Goal: Task Accomplishment & Management: Manage account settings

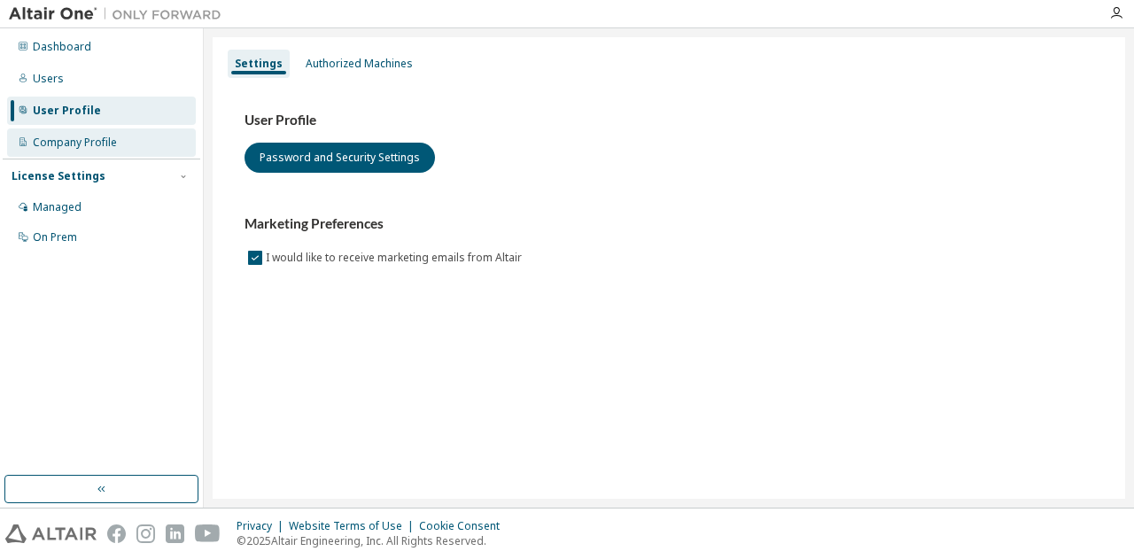
click at [110, 139] on div "Company Profile" at bounding box center [75, 143] width 84 height 14
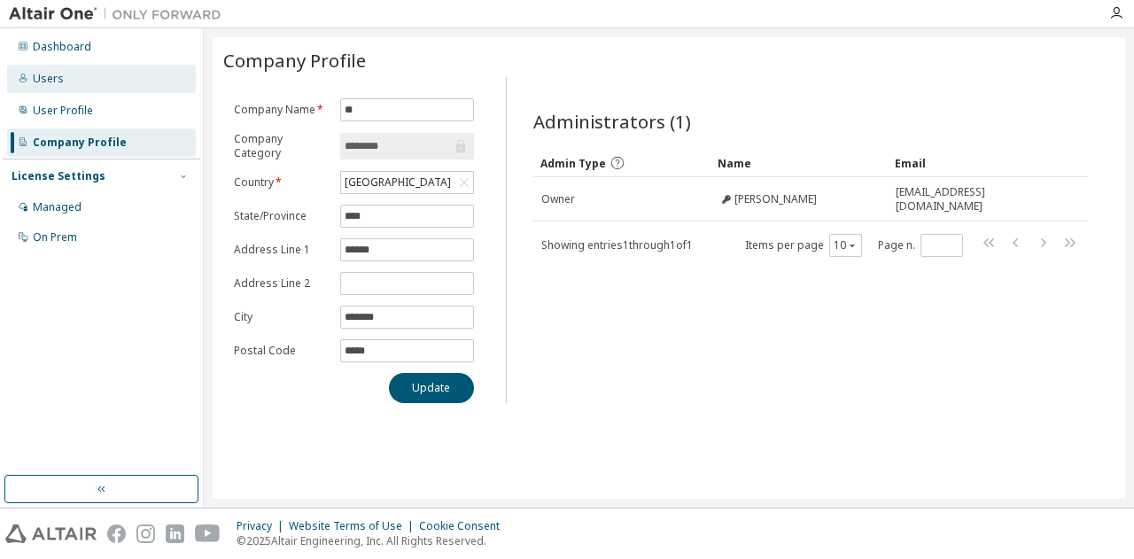
click at [60, 76] on div "Users" at bounding box center [48, 79] width 31 height 14
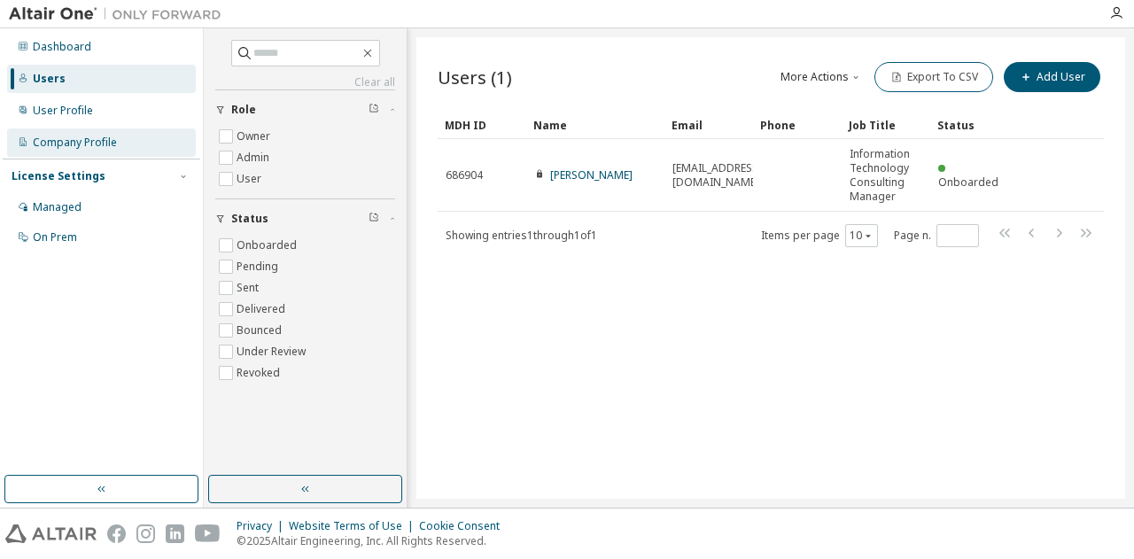
click at [92, 137] on div "Company Profile" at bounding box center [75, 143] width 84 height 14
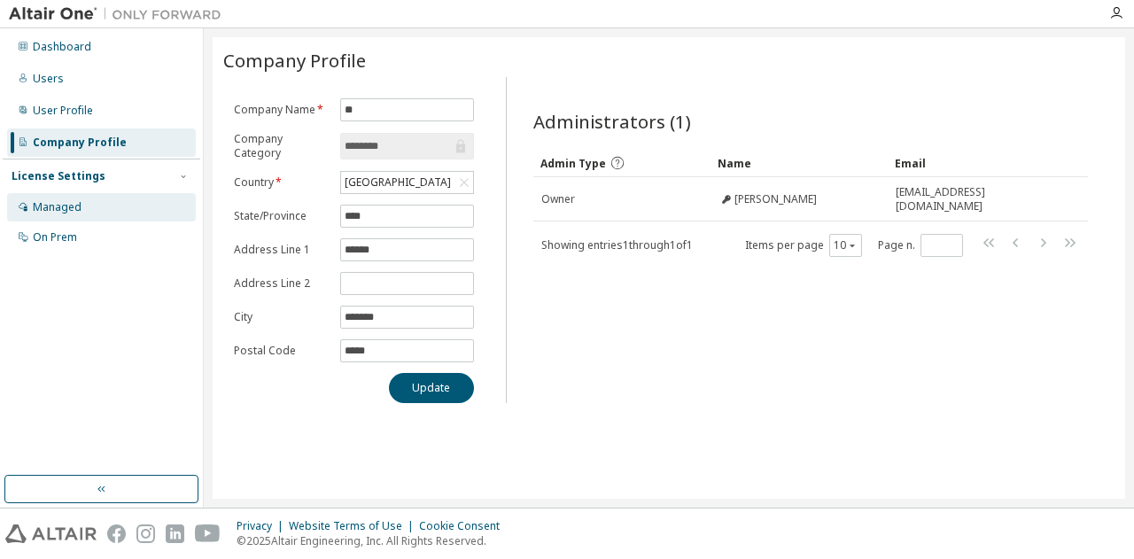
click at [85, 212] on div "Managed" at bounding box center [101, 207] width 189 height 28
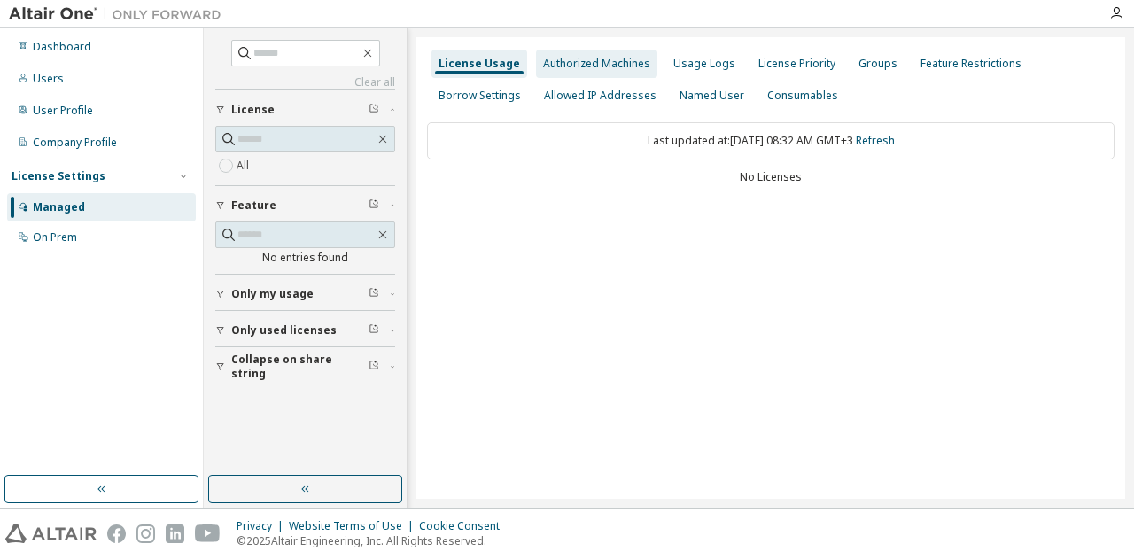
click at [638, 68] on div "Authorized Machines" at bounding box center [596, 64] width 107 height 14
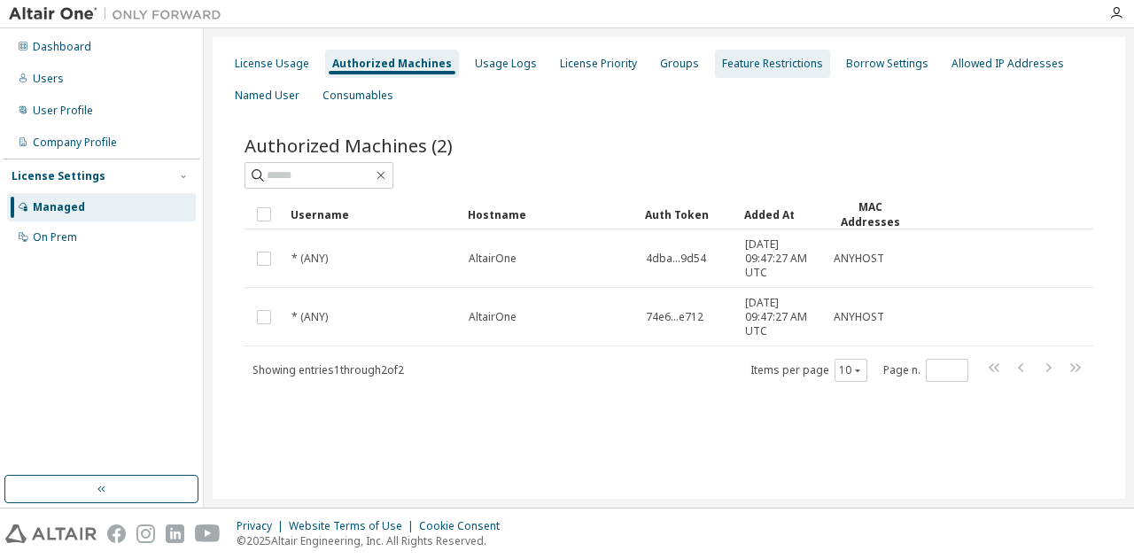
click at [747, 68] on div "Feature Restrictions" at bounding box center [772, 64] width 101 height 14
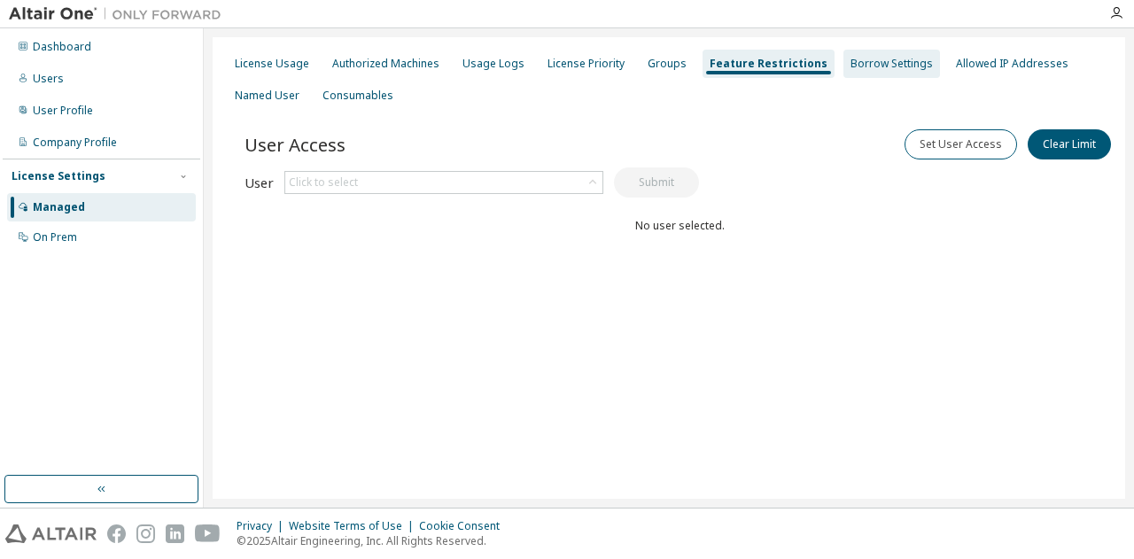
click at [879, 68] on div "Borrow Settings" at bounding box center [892, 64] width 82 height 14
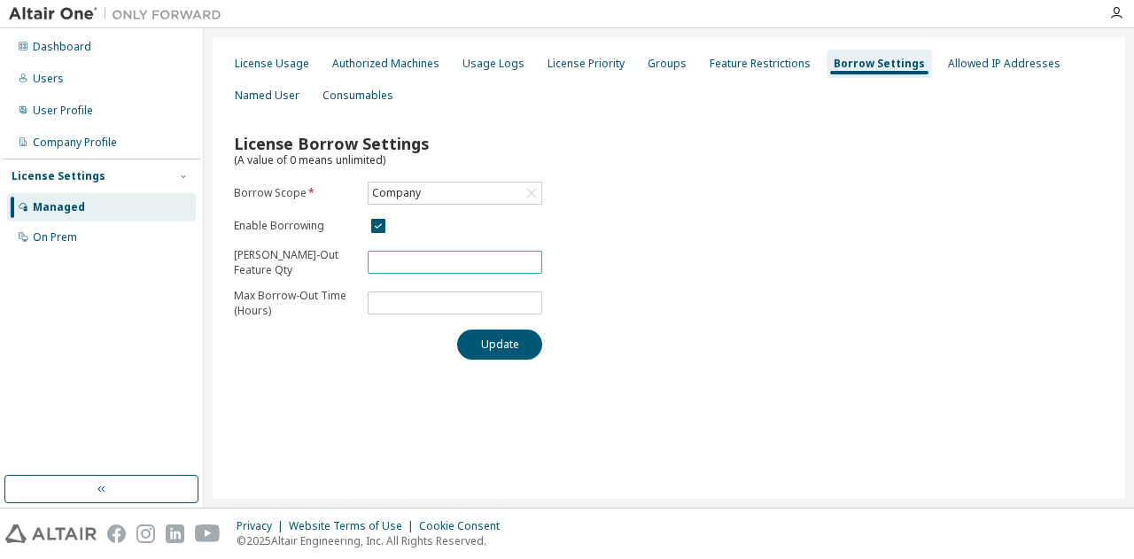
drag, startPoint x: 393, startPoint y: 254, endPoint x: 269, endPoint y: 255, distance: 123.2
click at [269, 255] on form "Borrow Scope * Company Enable Borrowing Max Borrow-Out Feature Qty * Max Borrow…" at bounding box center [388, 250] width 308 height 137
type input "*"
drag, startPoint x: 397, startPoint y: 301, endPoint x: 328, endPoint y: 302, distance: 69.1
click at [328, 302] on form "Borrow Scope * Company Enable Borrowing Max Borrow-Out Feature Qty * Max Borrow…" at bounding box center [388, 250] width 308 height 137
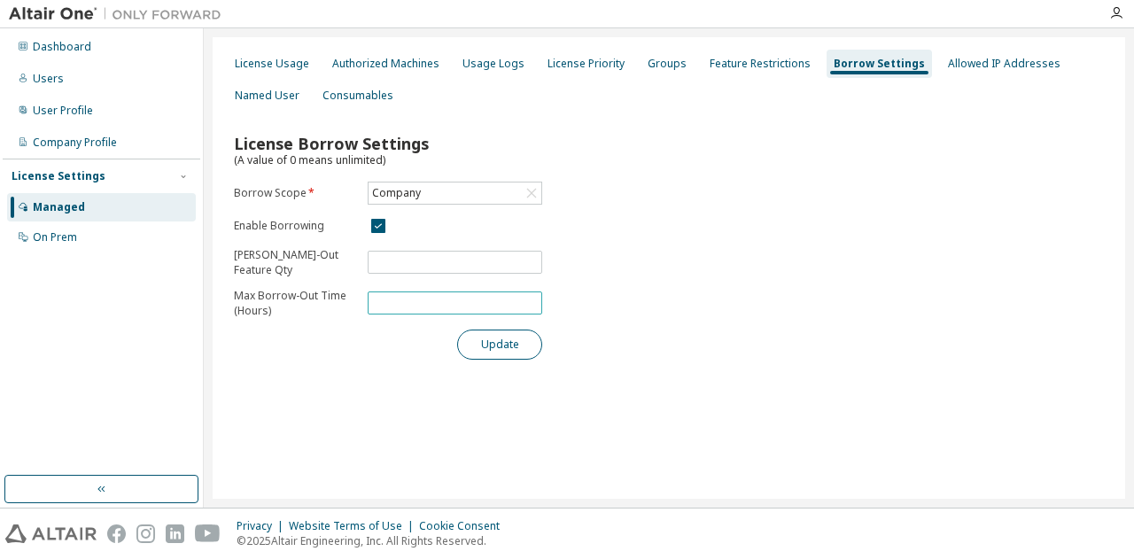
type input "***"
click at [502, 345] on button "Update" at bounding box center [499, 345] width 85 height 30
